Goal: Task Accomplishment & Management: Use online tool/utility

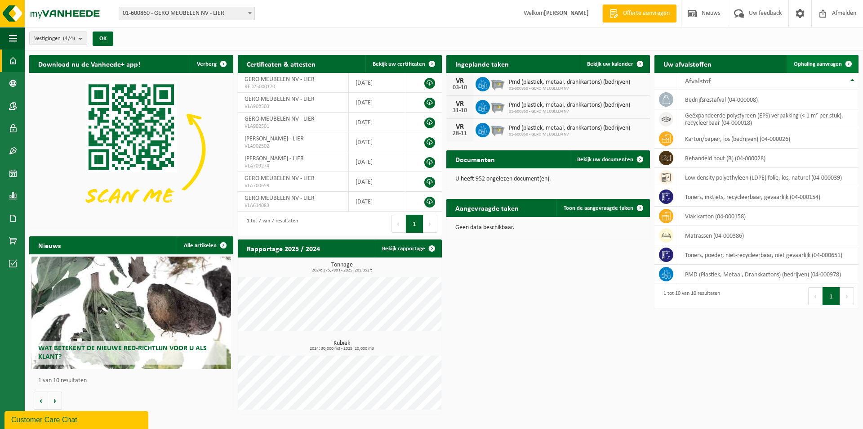
click at [832, 61] on span "Ophaling aanvragen" at bounding box center [818, 64] width 48 height 6
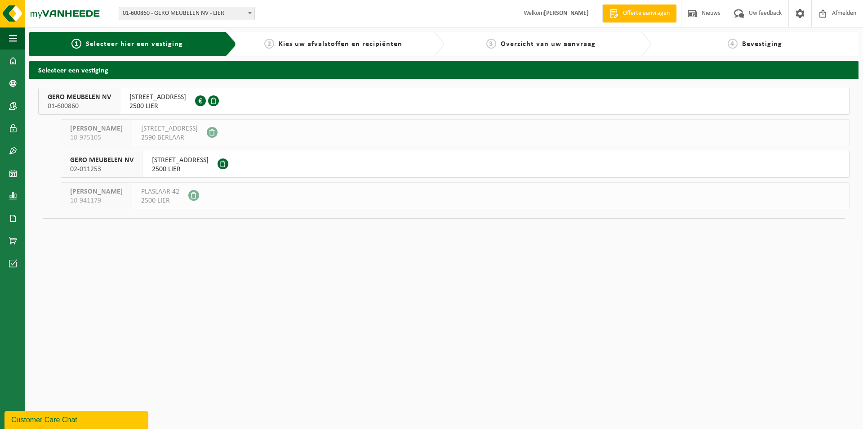
click at [195, 101] on div "[STREET_ADDRESS] 0415.070.027" at bounding box center [158, 101] width 75 height 26
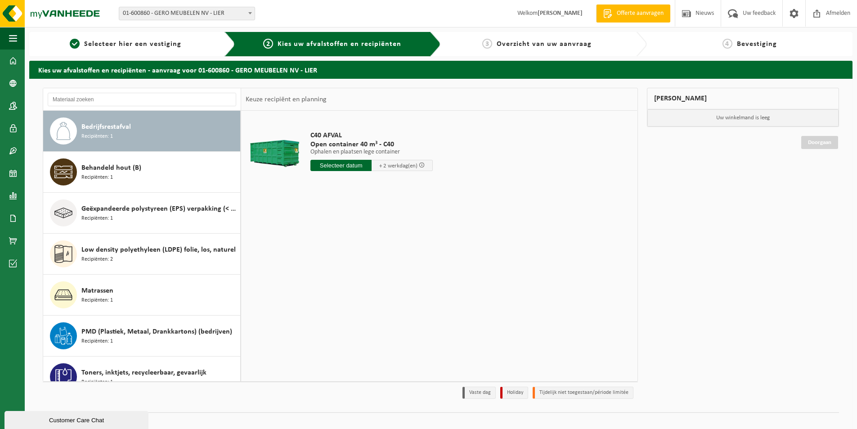
click at [120, 130] on span "Bedrijfsrestafval" at bounding box center [105, 126] width 49 height 11
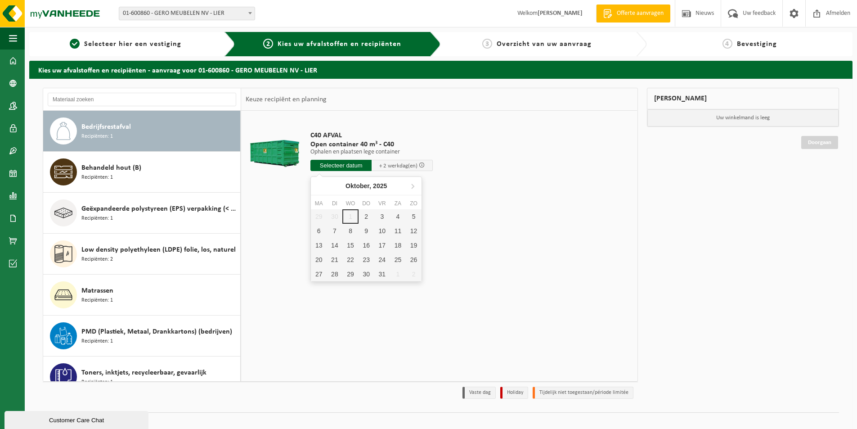
click at [328, 163] on input "text" at bounding box center [340, 165] width 61 height 11
click at [365, 214] on div "2" at bounding box center [366, 216] width 16 height 14
type input "Van 2025-10-02"
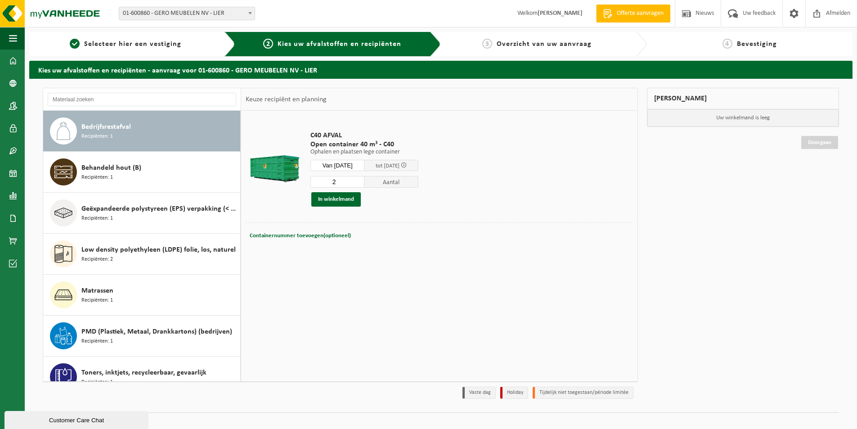
click at [364, 181] on input "2" at bounding box center [337, 182] width 54 height 12
type input "3"
click at [364, 181] on input "3" at bounding box center [337, 182] width 54 height 12
click at [339, 197] on button "In winkelmand" at bounding box center [335, 199] width 49 height 14
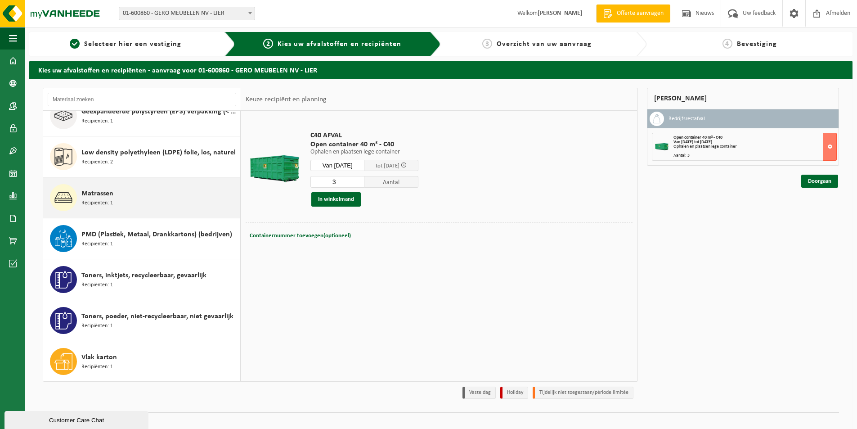
scroll to position [98, 0]
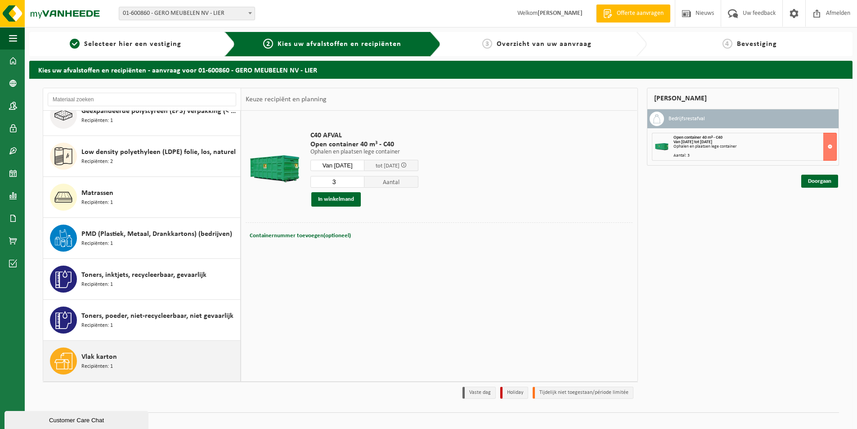
click at [163, 361] on div "Vlak karton Recipiënten: 1" at bounding box center [159, 360] width 156 height 27
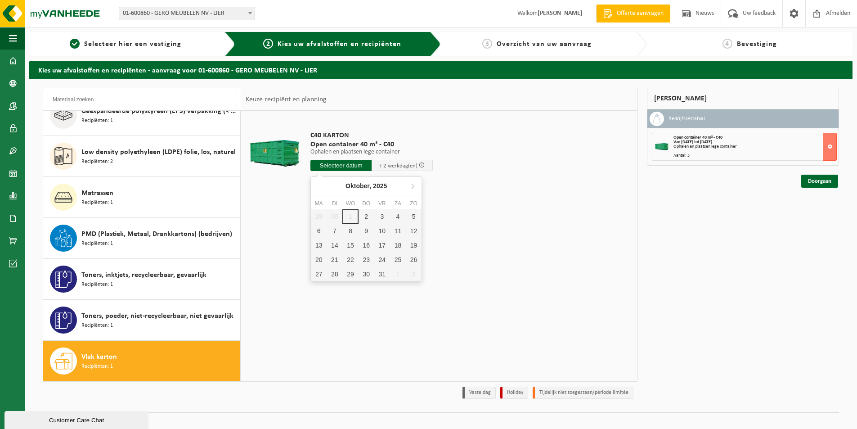
click at [328, 165] on input "text" at bounding box center [340, 165] width 61 height 11
click at [361, 217] on div "2" at bounding box center [366, 216] width 16 height 14
type input "Van 2025-10-02"
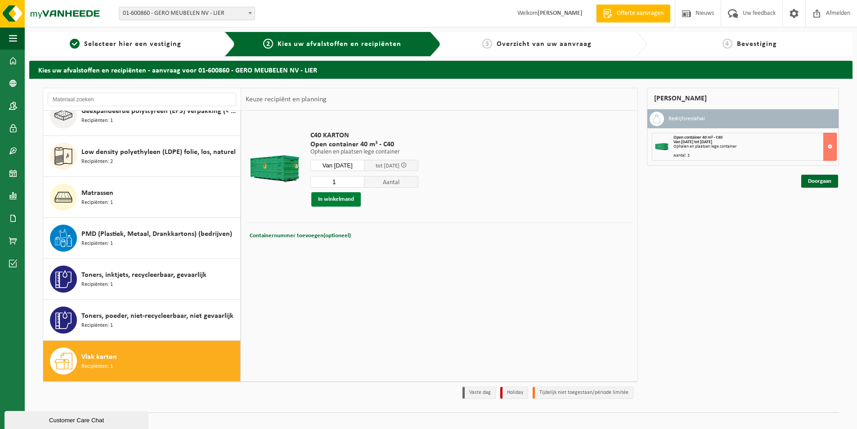
click at [342, 197] on button "In winkelmand" at bounding box center [335, 199] width 49 height 14
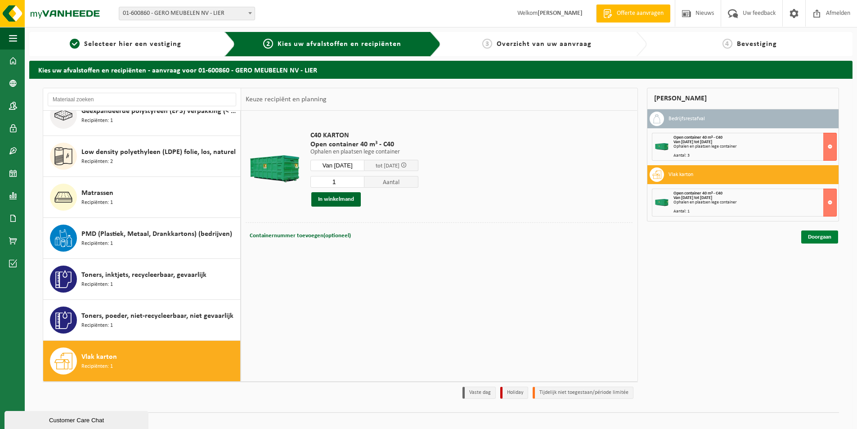
click at [811, 234] on link "Doorgaan" at bounding box center [819, 236] width 37 height 13
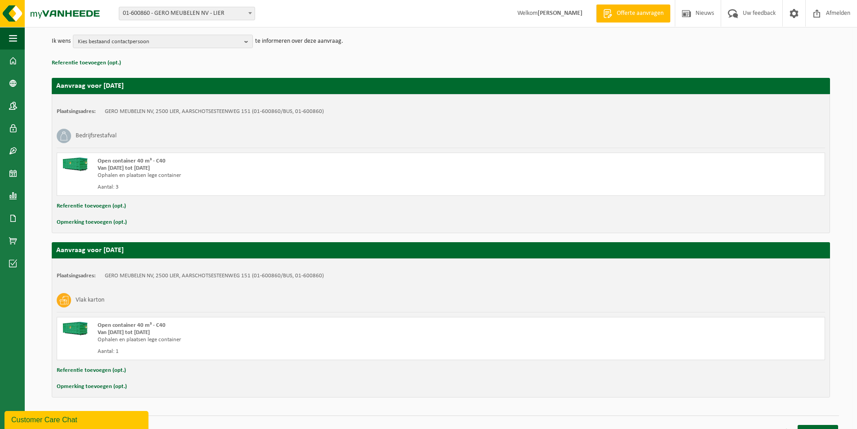
scroll to position [121, 0]
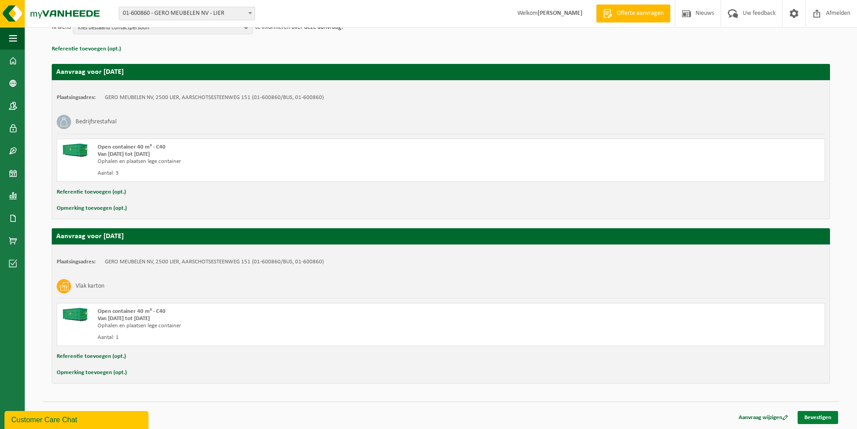
click at [817, 413] on link "Bevestigen" at bounding box center [817, 417] width 40 height 13
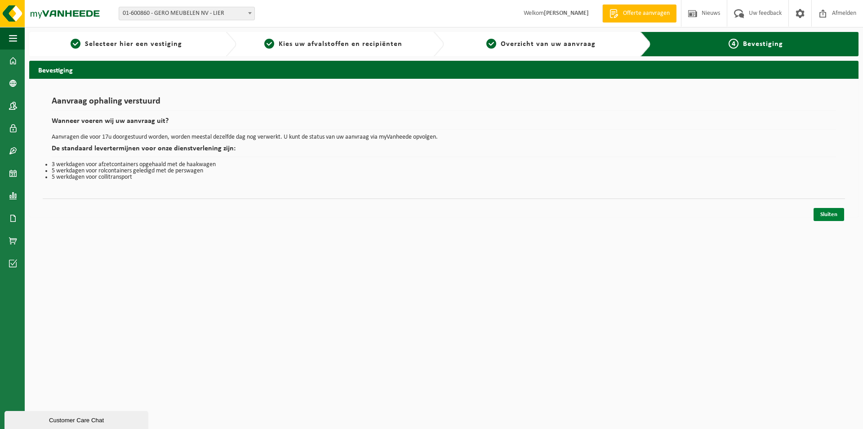
click at [829, 214] on link "Sluiten" at bounding box center [829, 214] width 31 height 13
